Goal: Task Accomplishment & Management: Manage account settings

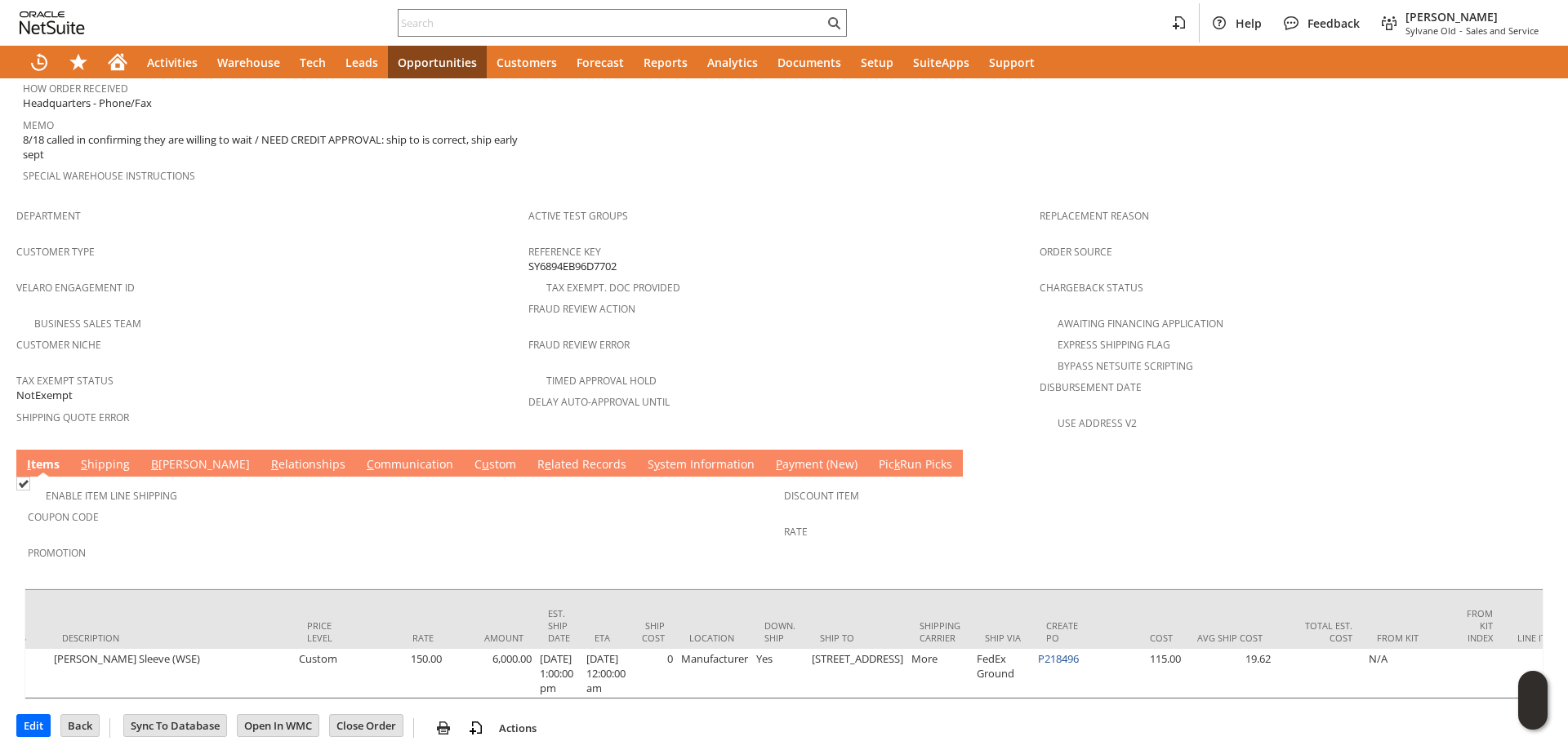
scroll to position [0, 631]
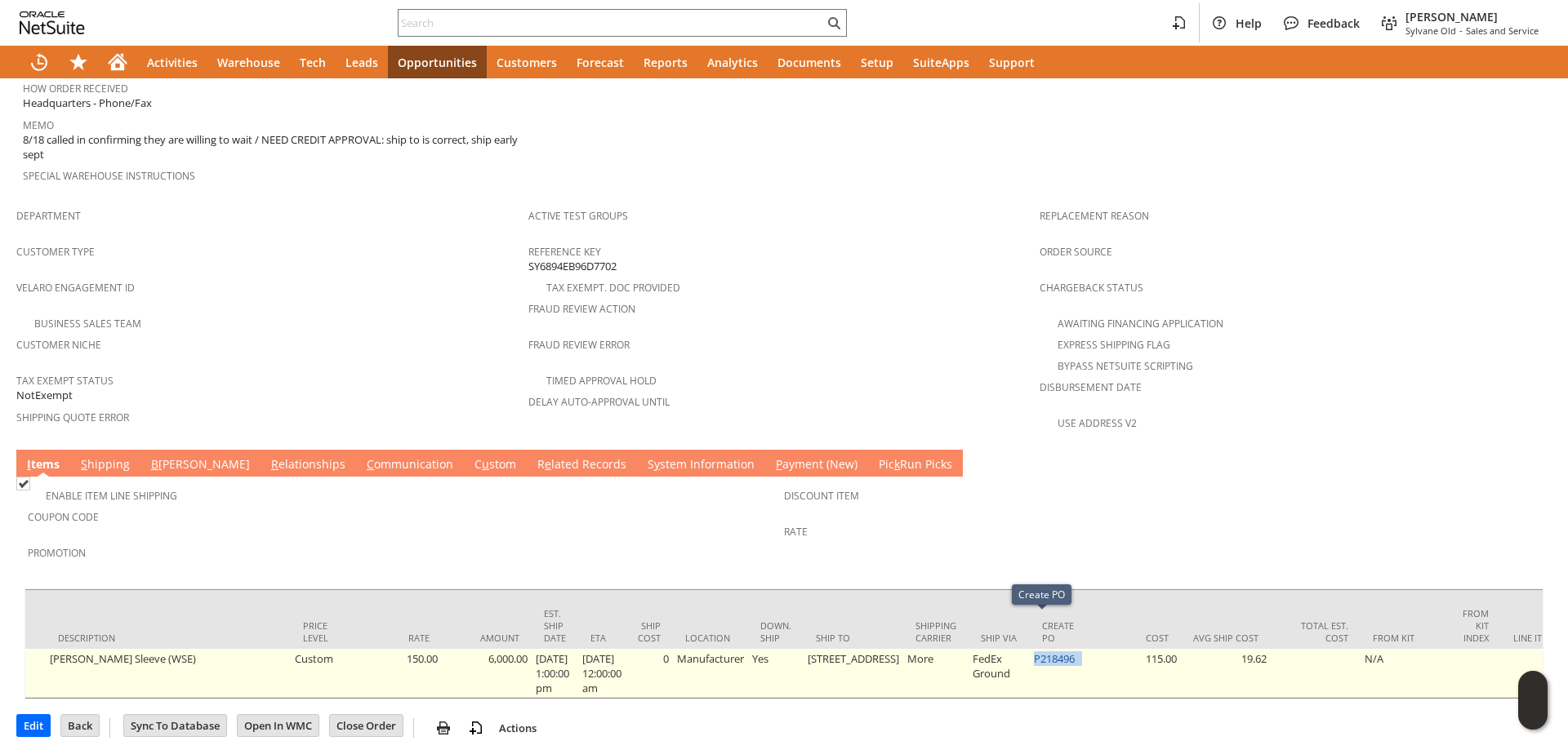
drag, startPoint x: 1067, startPoint y: 627, endPoint x: 1017, endPoint y: 631, distance: 50.2
click at [1029, 649] on td "P218496" at bounding box center [1060, 673] width 61 height 48
copy td "P218496"
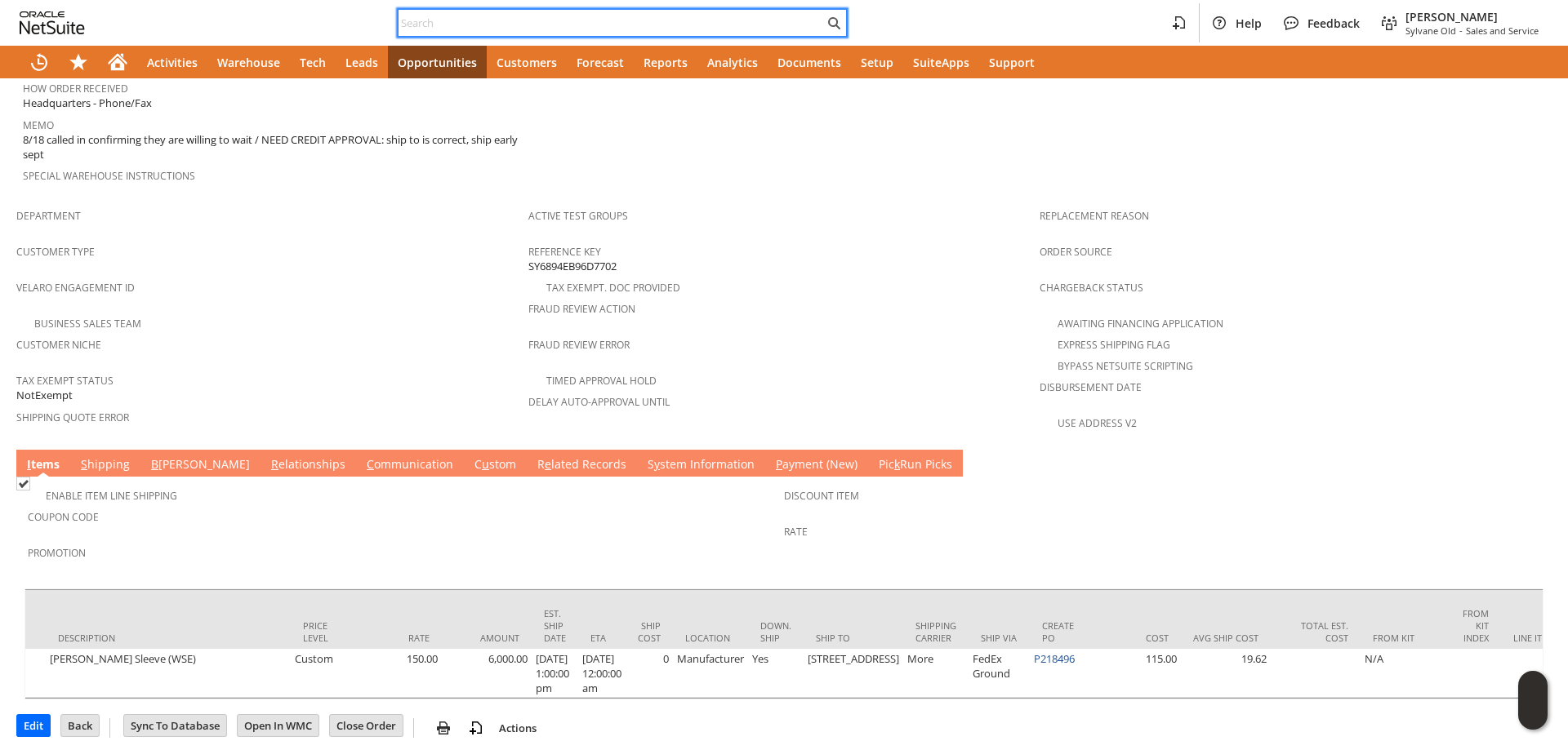
paste input "3212422630"
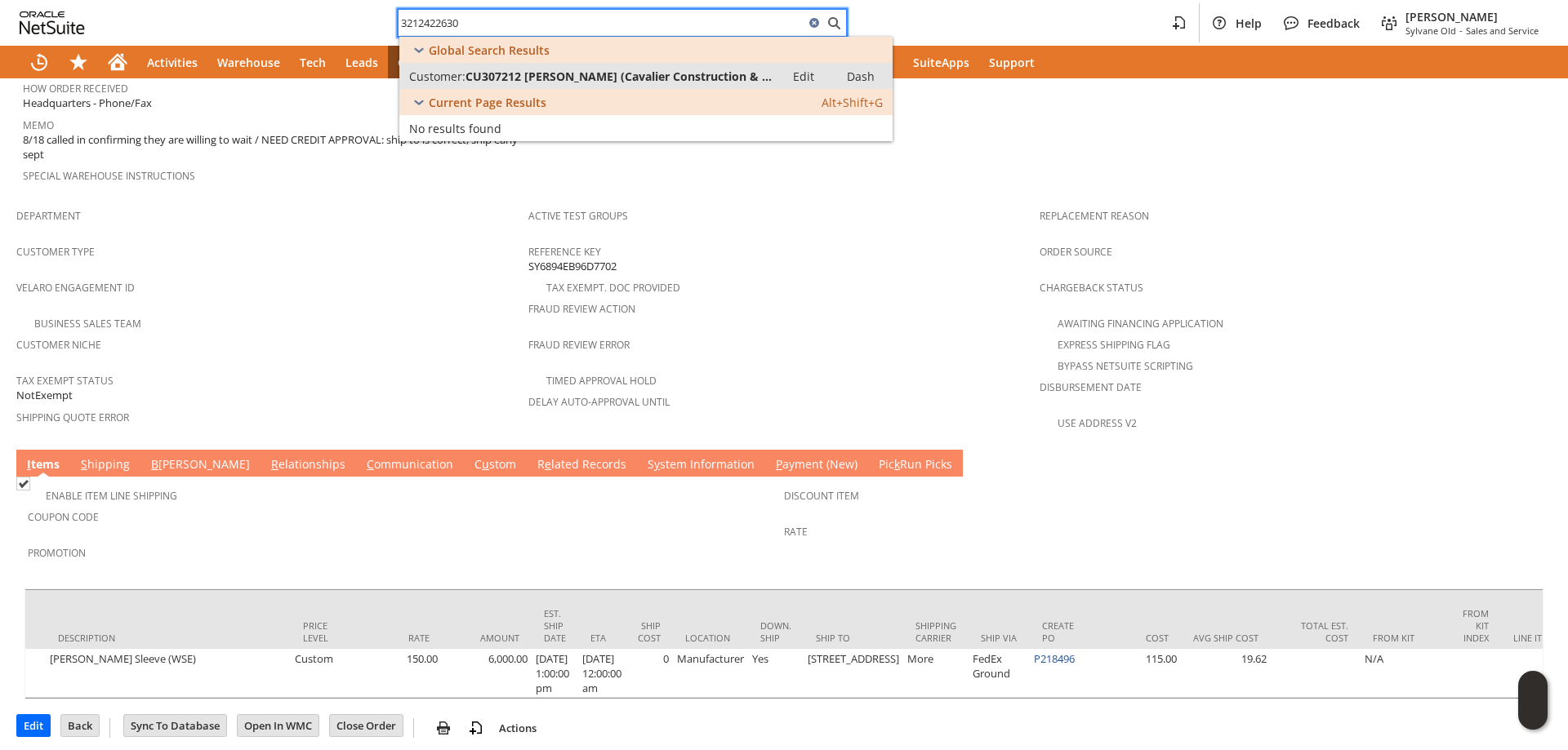
type input "3212422630"
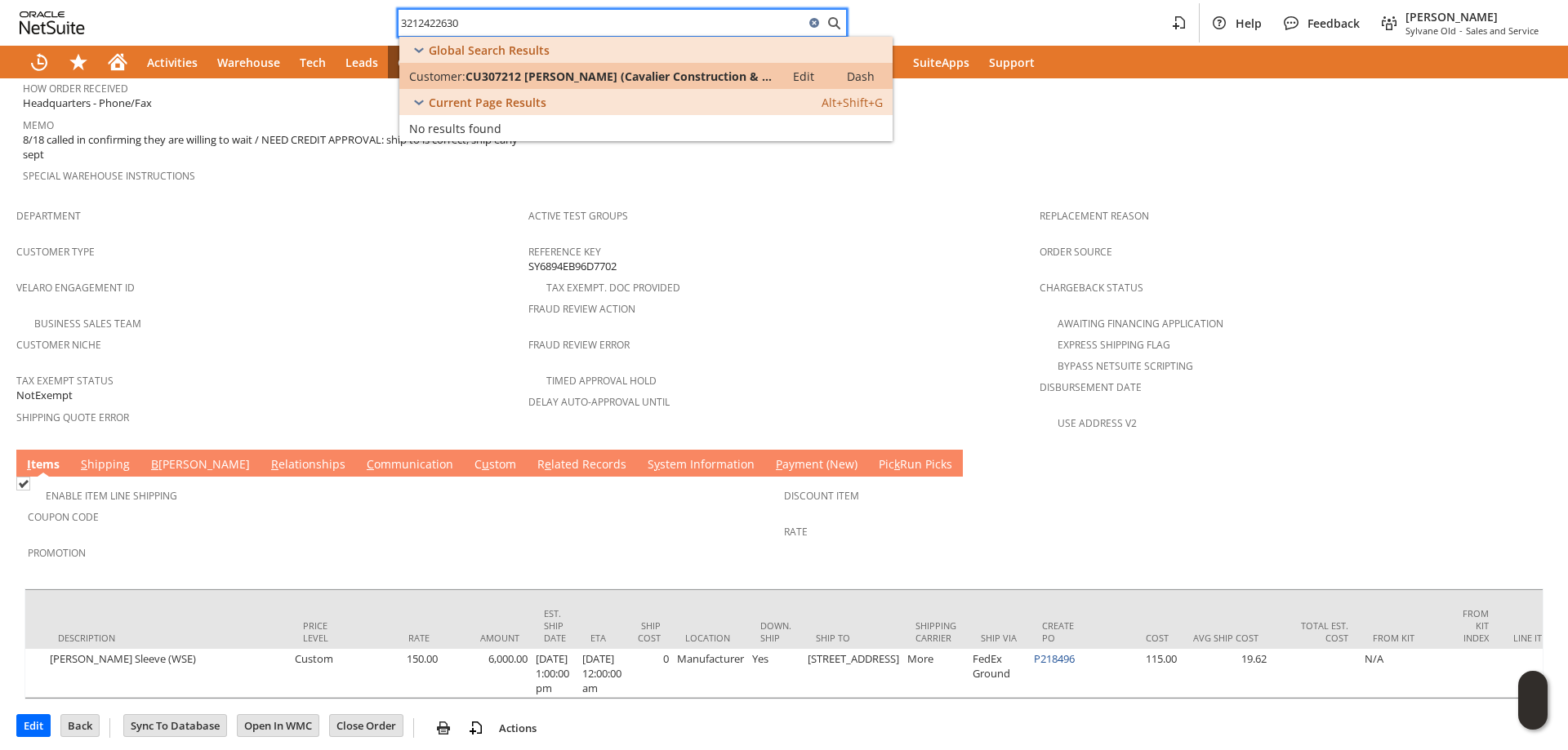
click at [549, 79] on span "CU307212 glen j. rokoff (Cavalier Construction & Dev..." at bounding box center [620, 76] width 310 height 16
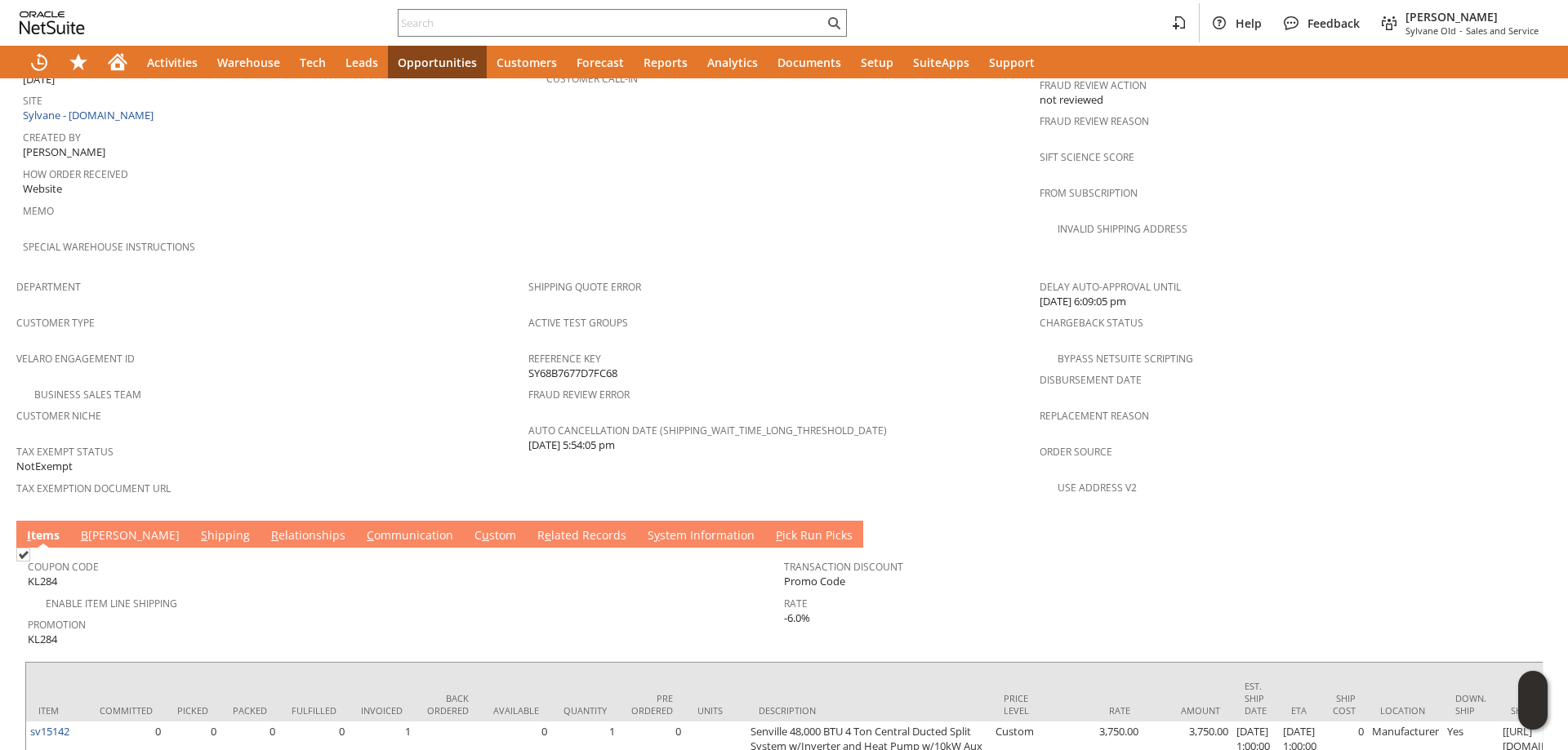
scroll to position [1014, 0]
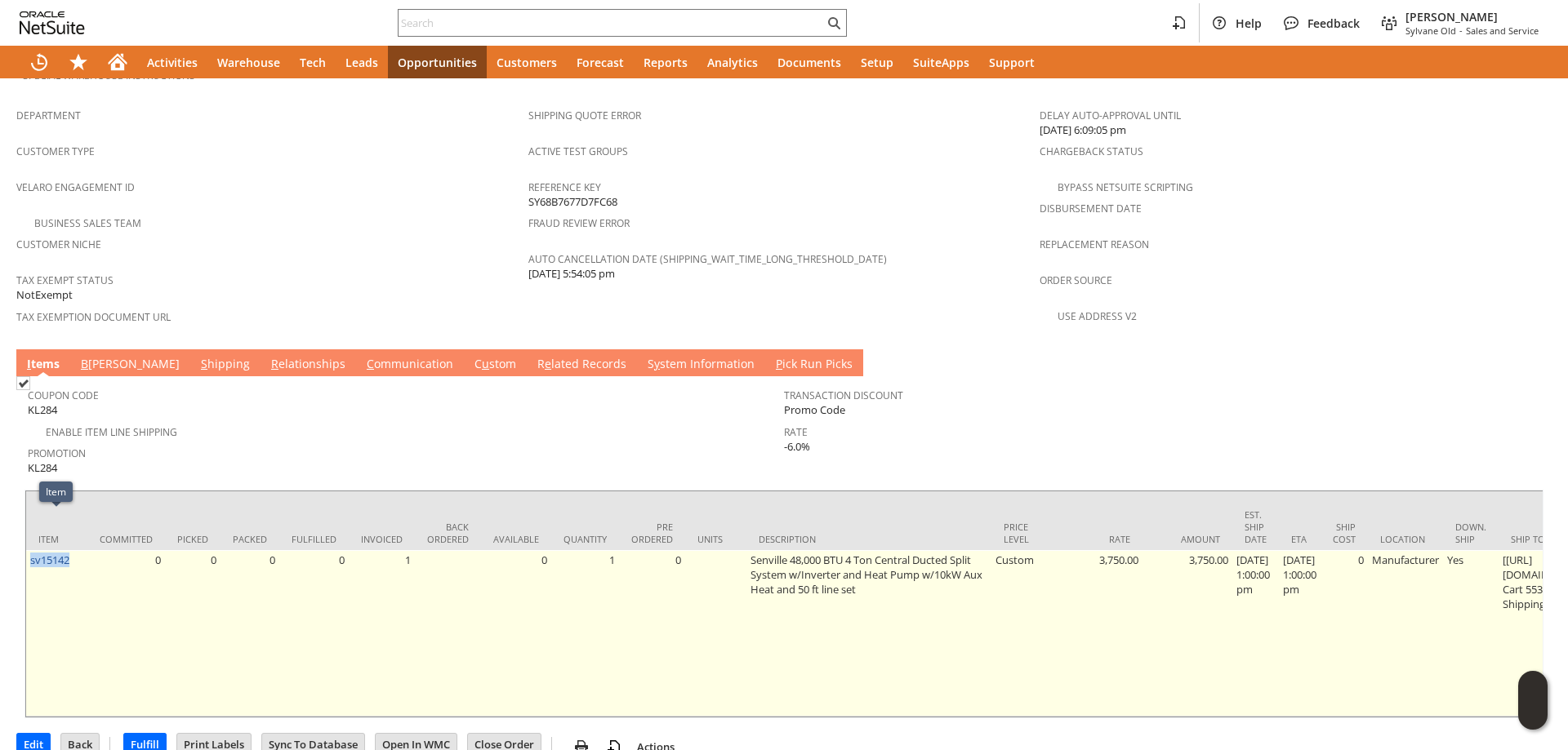
drag, startPoint x: 77, startPoint y: 524, endPoint x: 31, endPoint y: 530, distance: 46.4
click at [31, 550] on td "sv15142" at bounding box center [56, 633] width 61 height 166
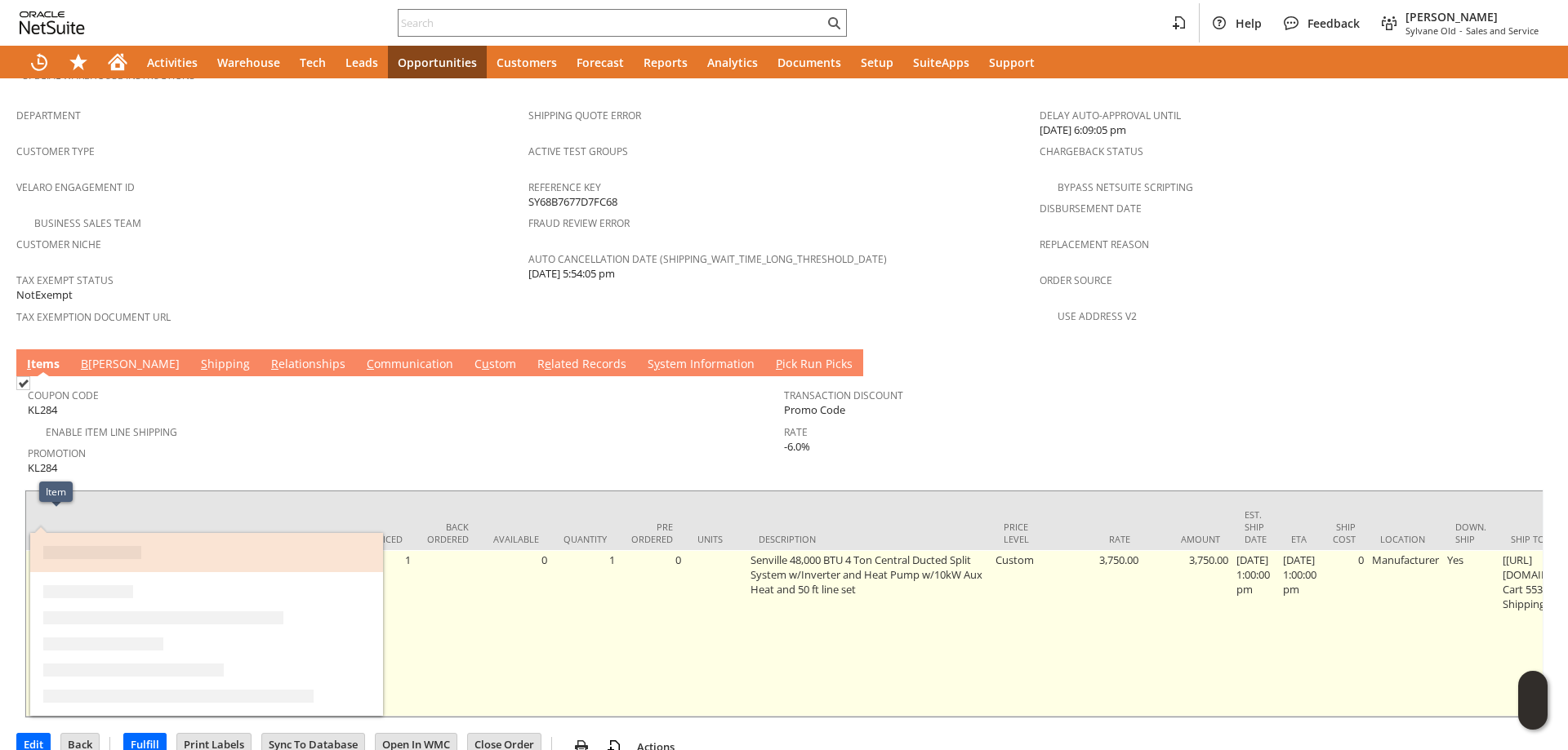
copy link "sv15142"
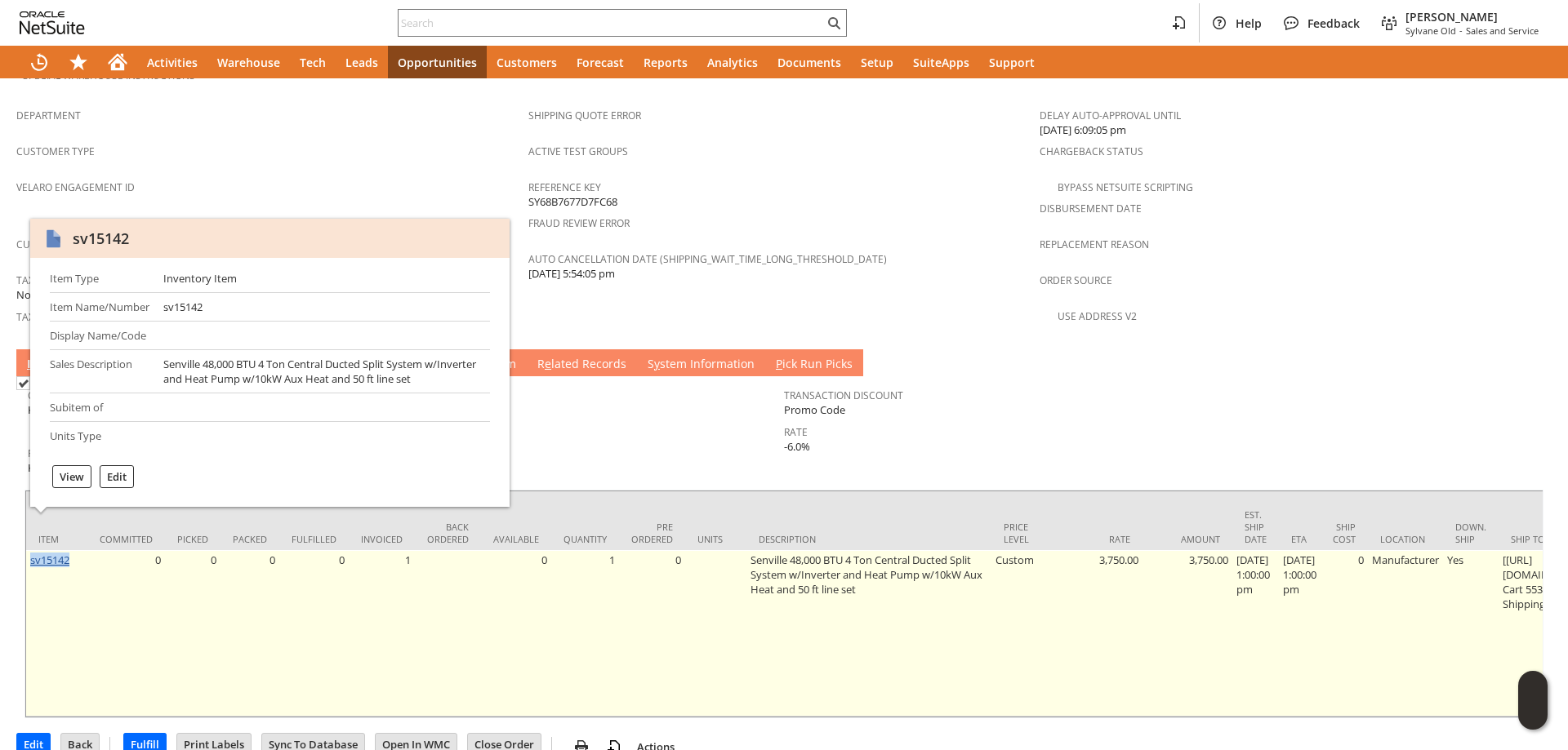
copy link "sv15142"
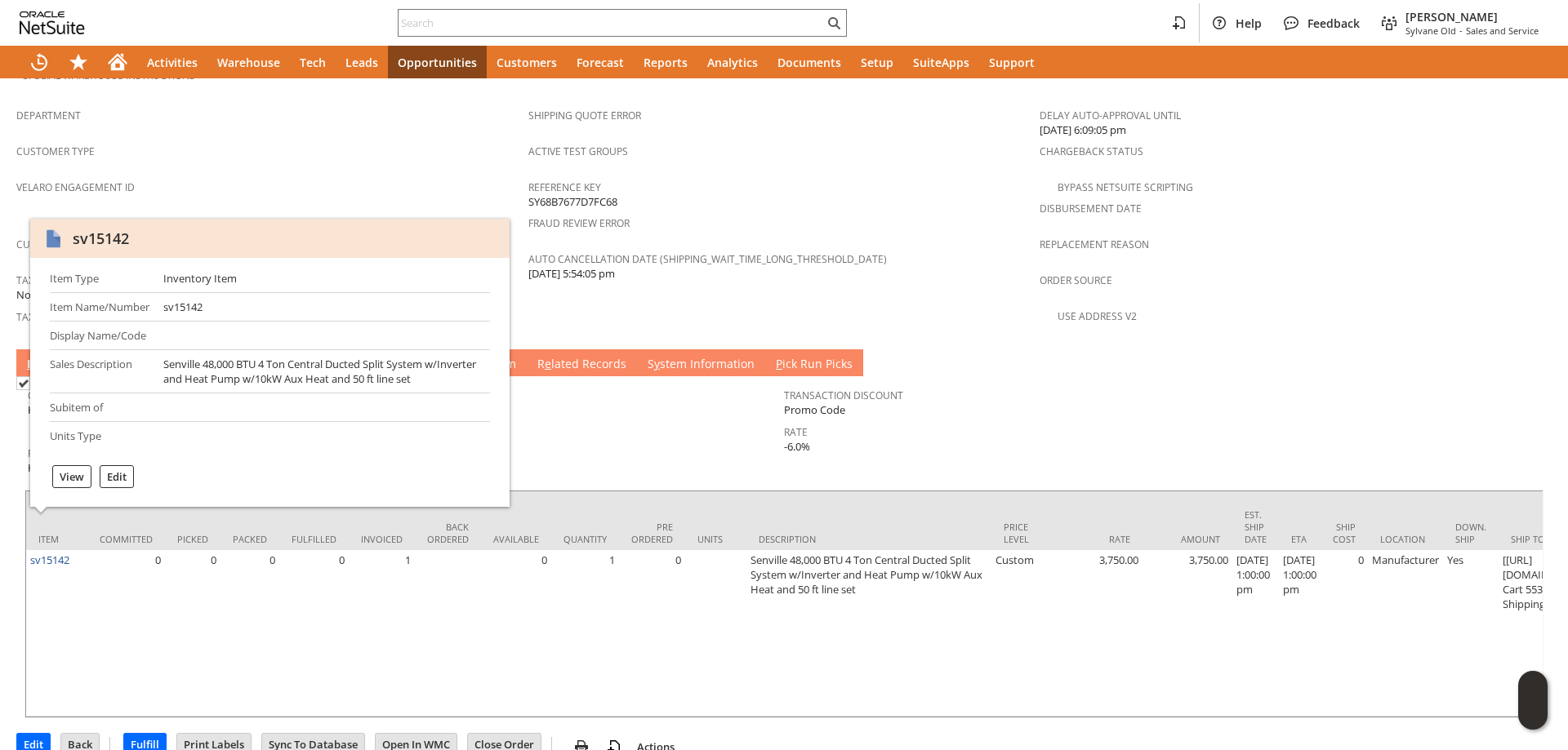
click at [264, 175] on div "Velaro Engagement ID" at bounding box center [267, 192] width 504 height 35
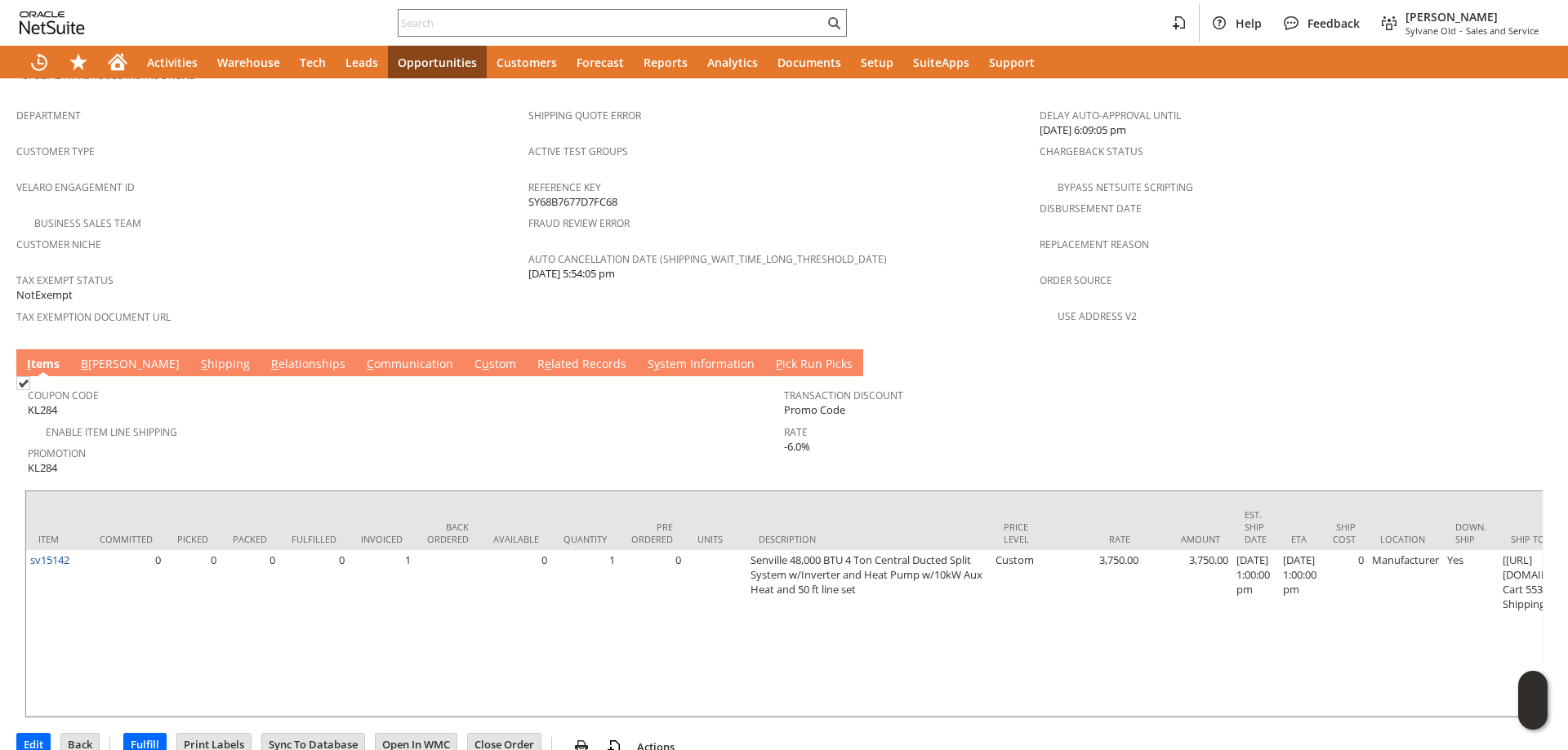
drag, startPoint x: 165, startPoint y: 332, endPoint x: 254, endPoint y: 370, distance: 96.8
click at [197, 356] on link "S hipping" at bounding box center [226, 365] width 57 height 18
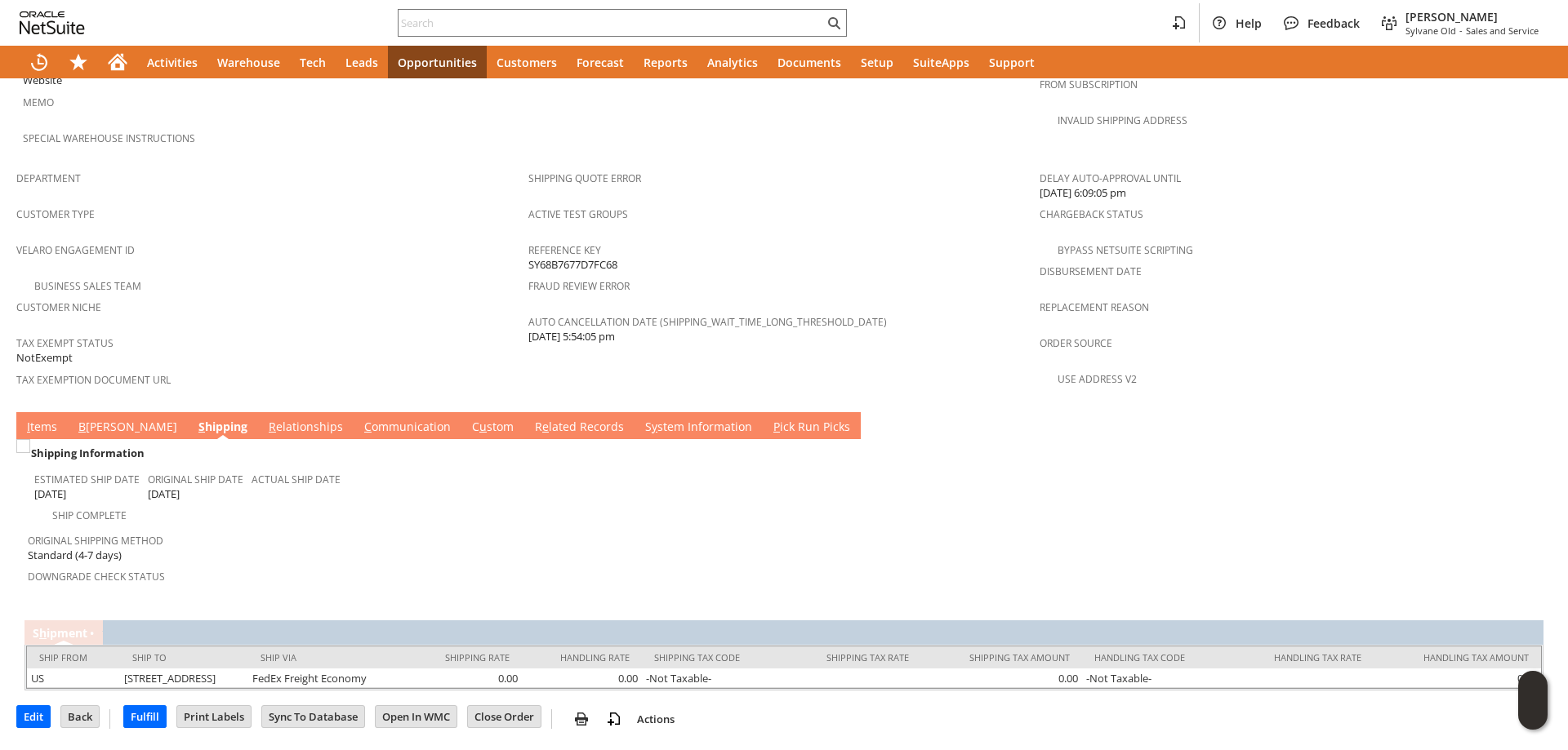
scroll to position [912, 0]
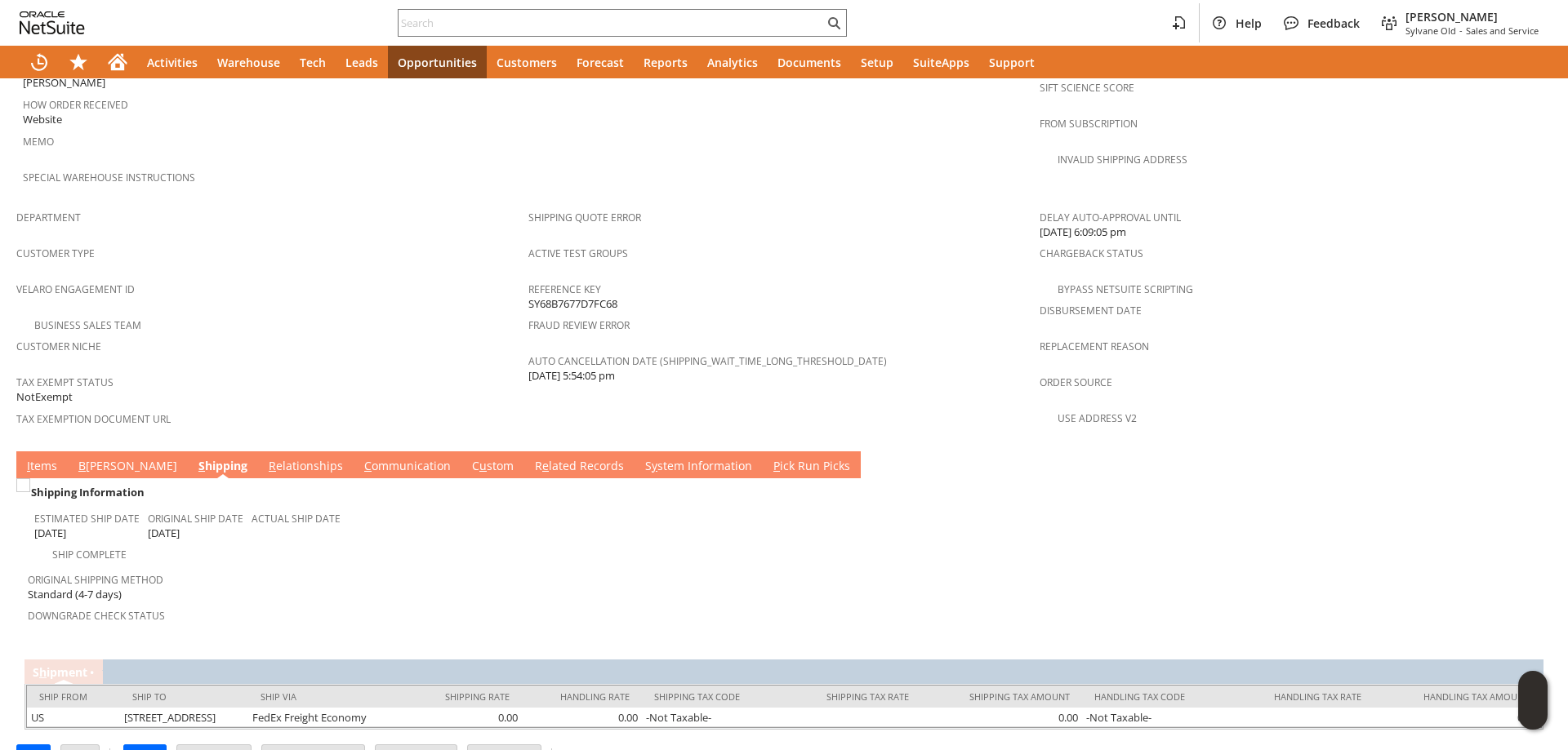
click at [48, 458] on link "I tems" at bounding box center [42, 467] width 39 height 18
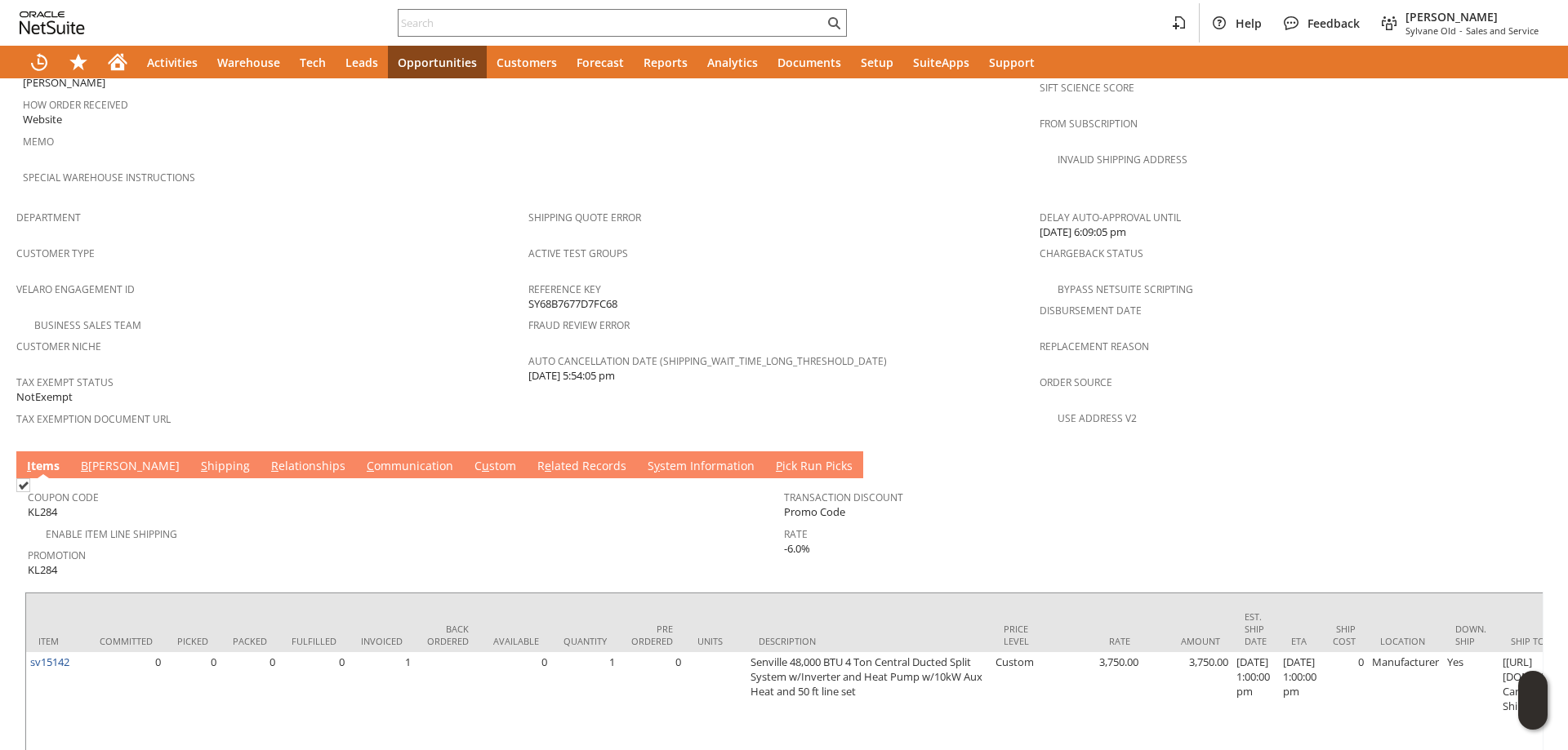
click at [263, 543] on div "Promotion KL284" at bounding box center [402, 560] width 748 height 35
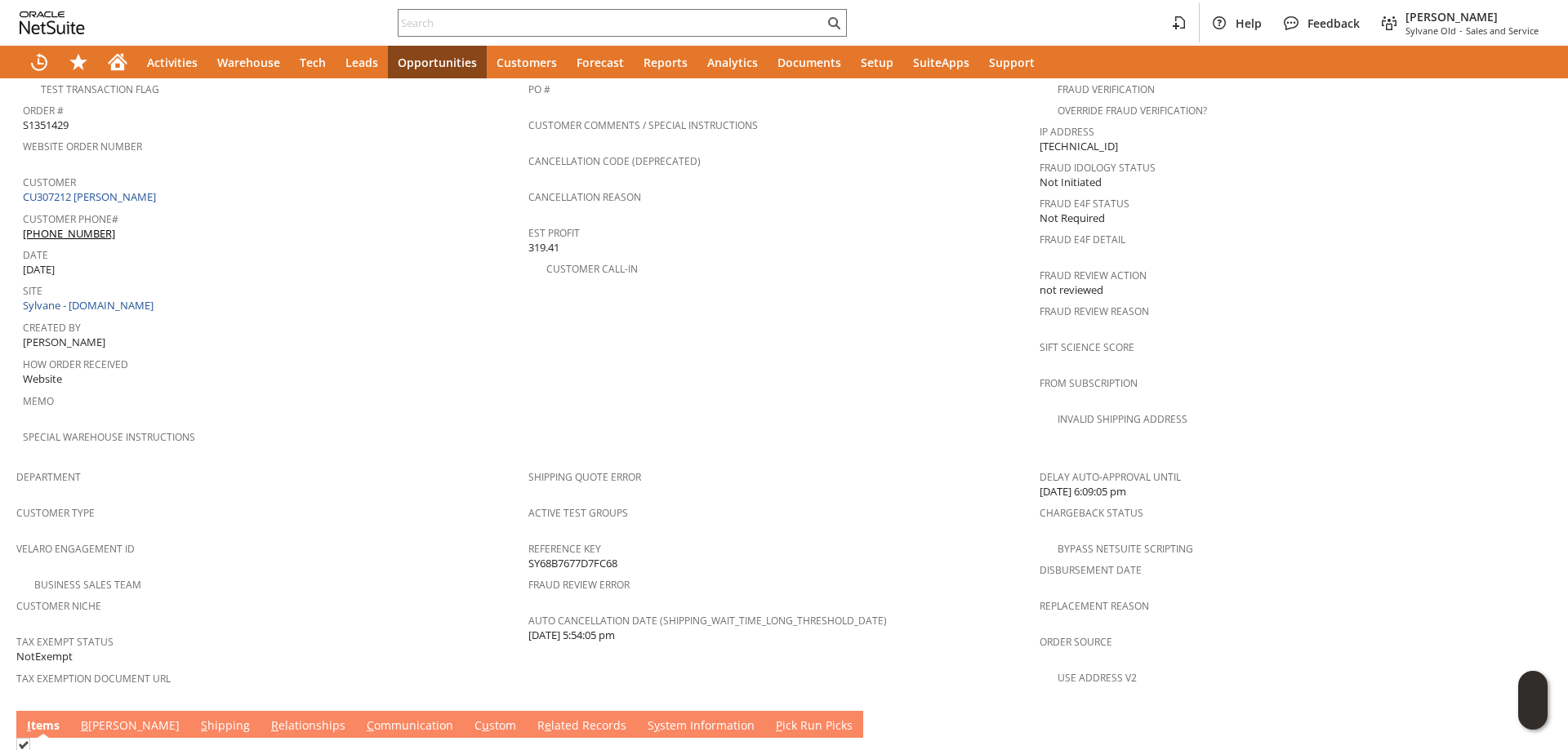
scroll to position [0, 0]
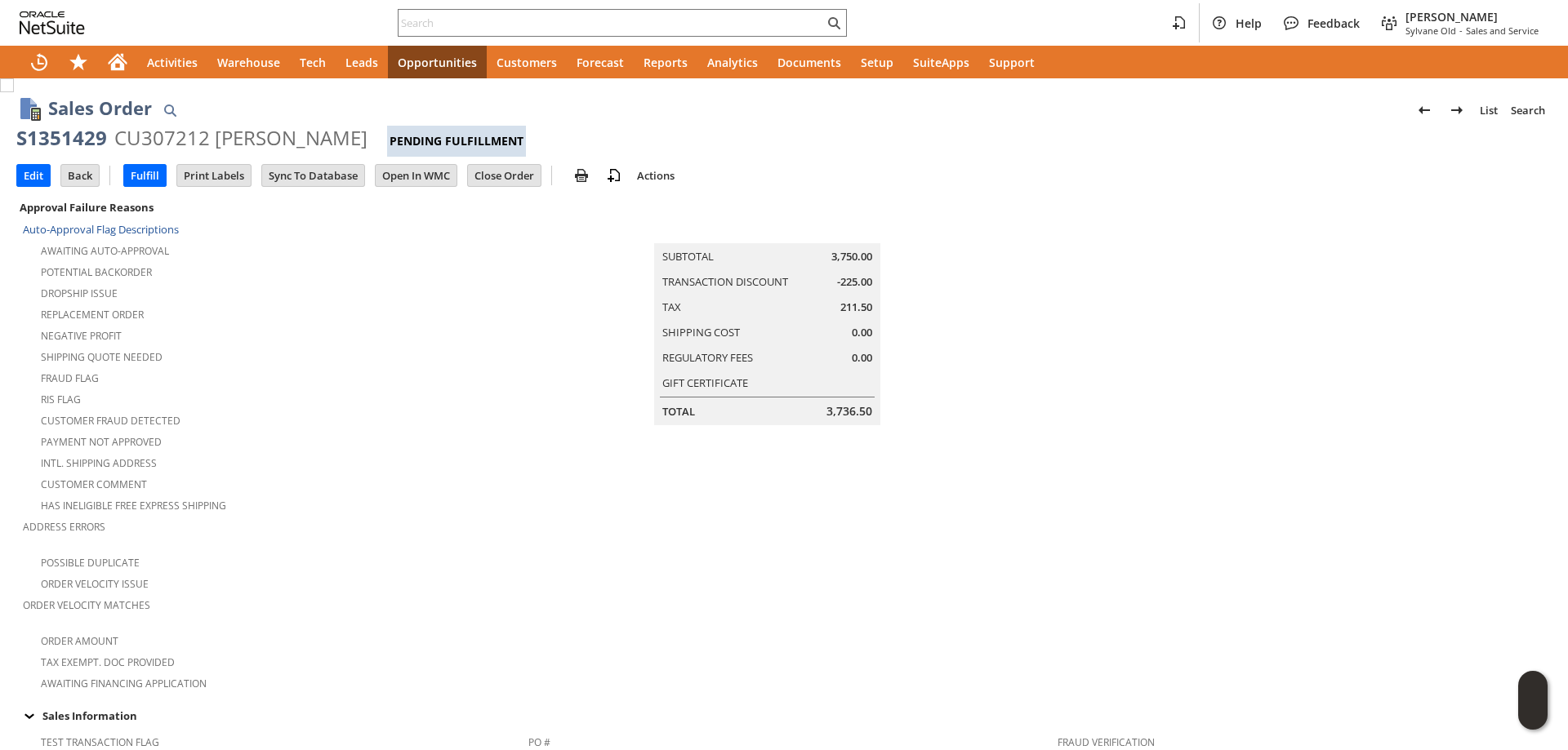
click at [329, 494] on div "Has Ineligible Free Express Shipping" at bounding box center [275, 504] width 506 height 20
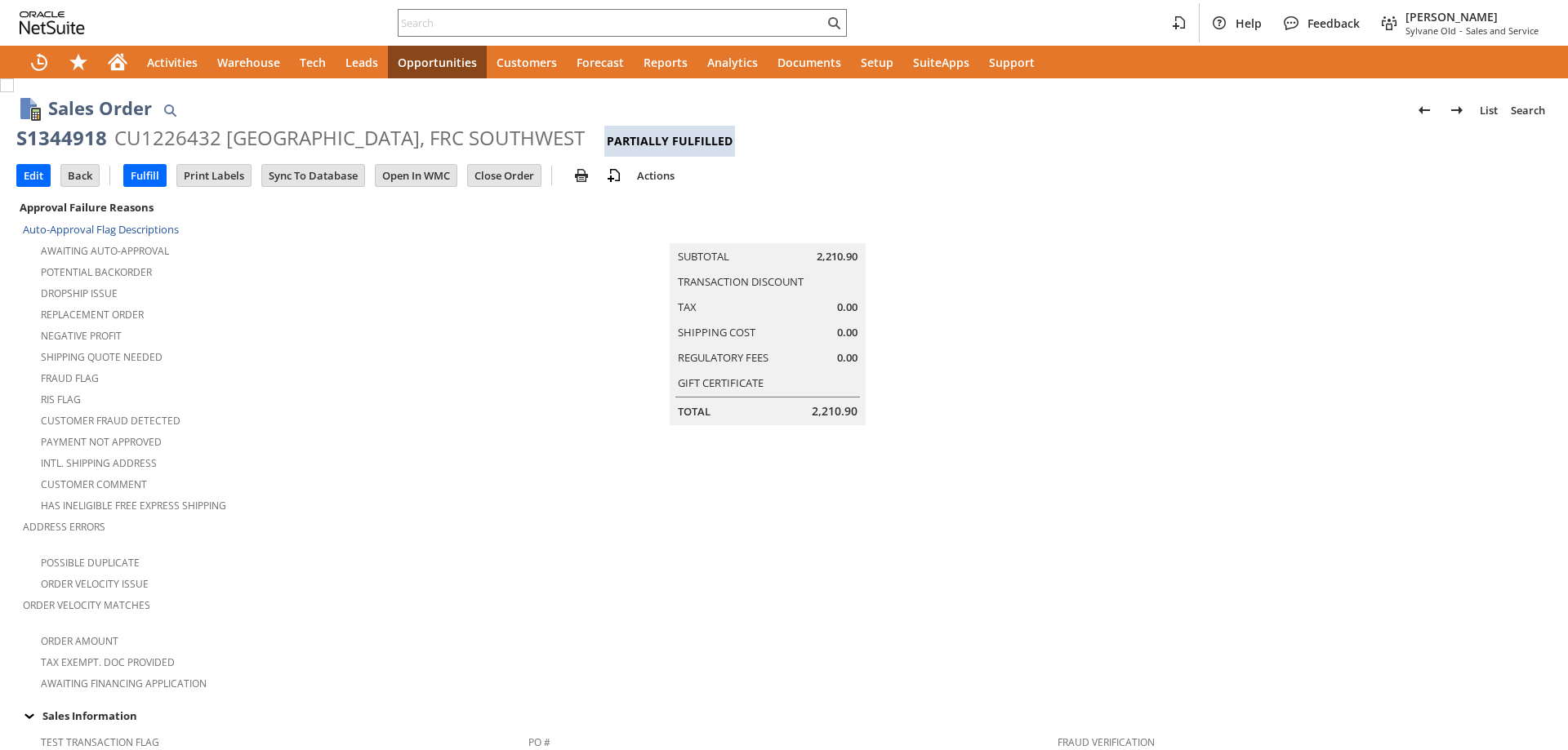
scroll to position [0, 707]
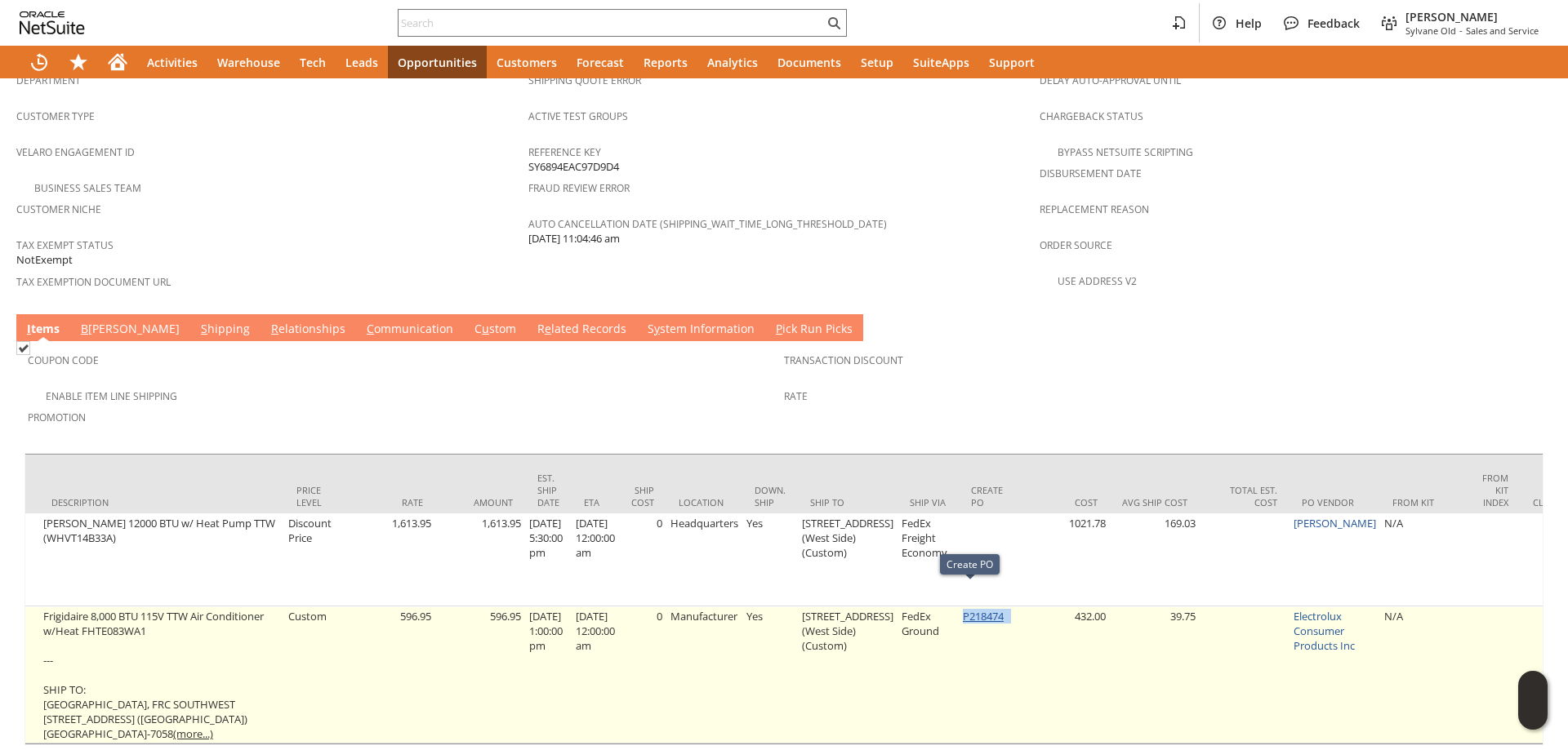
drag, startPoint x: 995, startPoint y: 595, endPoint x: 945, endPoint y: 597, distance: 50.0
click at [958, 607] on td "P218474" at bounding box center [989, 675] width 61 height 138
copy td "P218474"
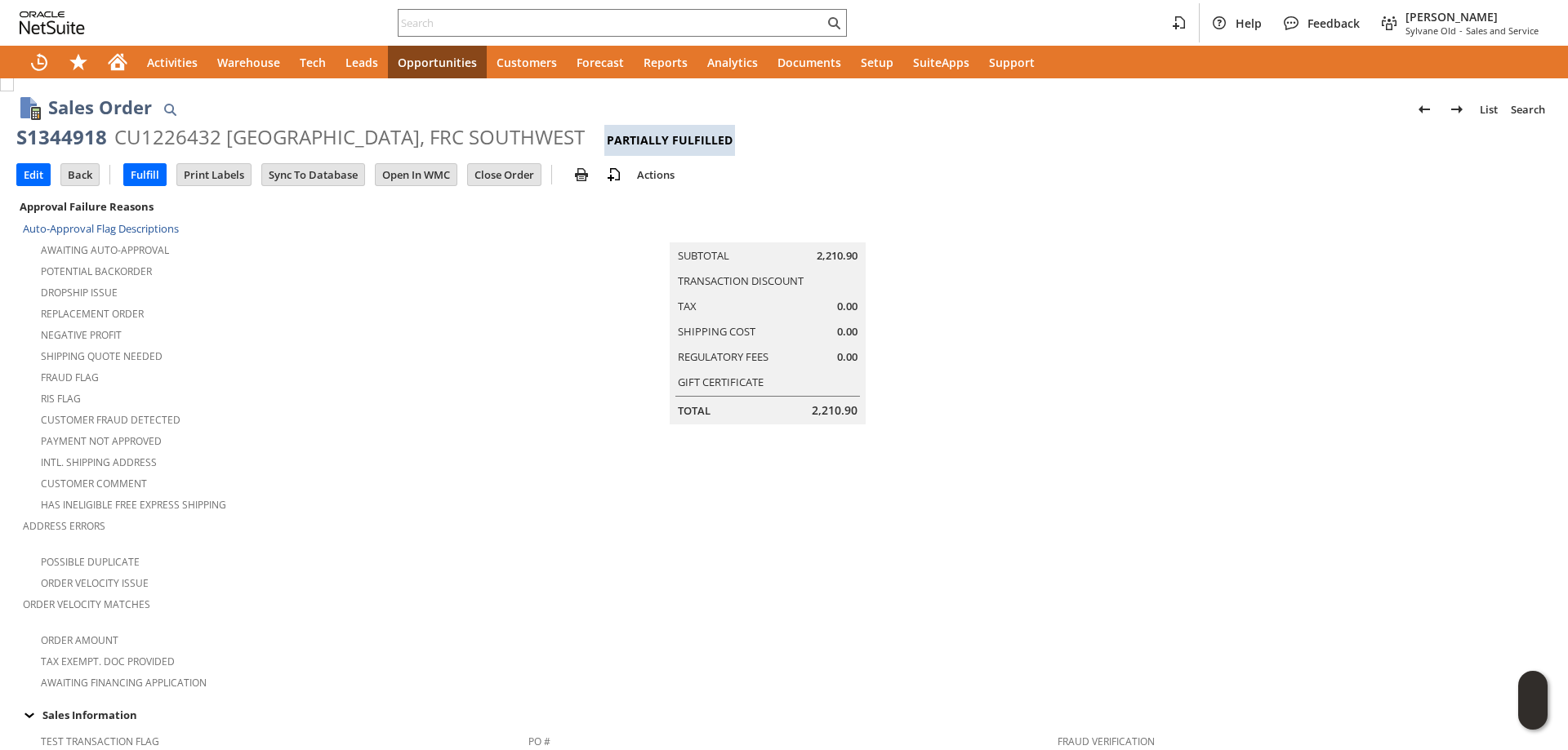
scroll to position [0, 0]
paste input "2259317649"
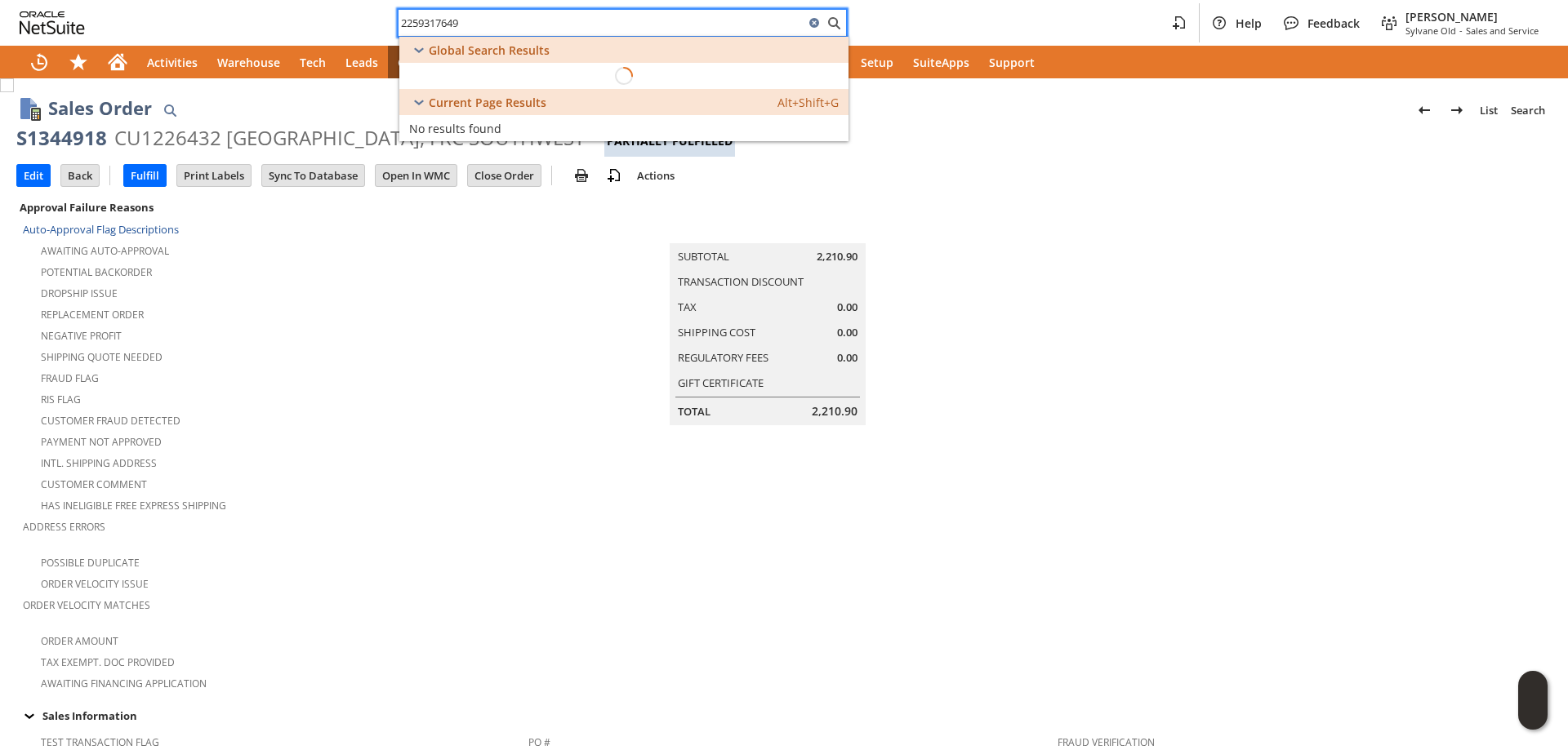
type input "2259317649"
